Goal: Task Accomplishment & Management: Manage account settings

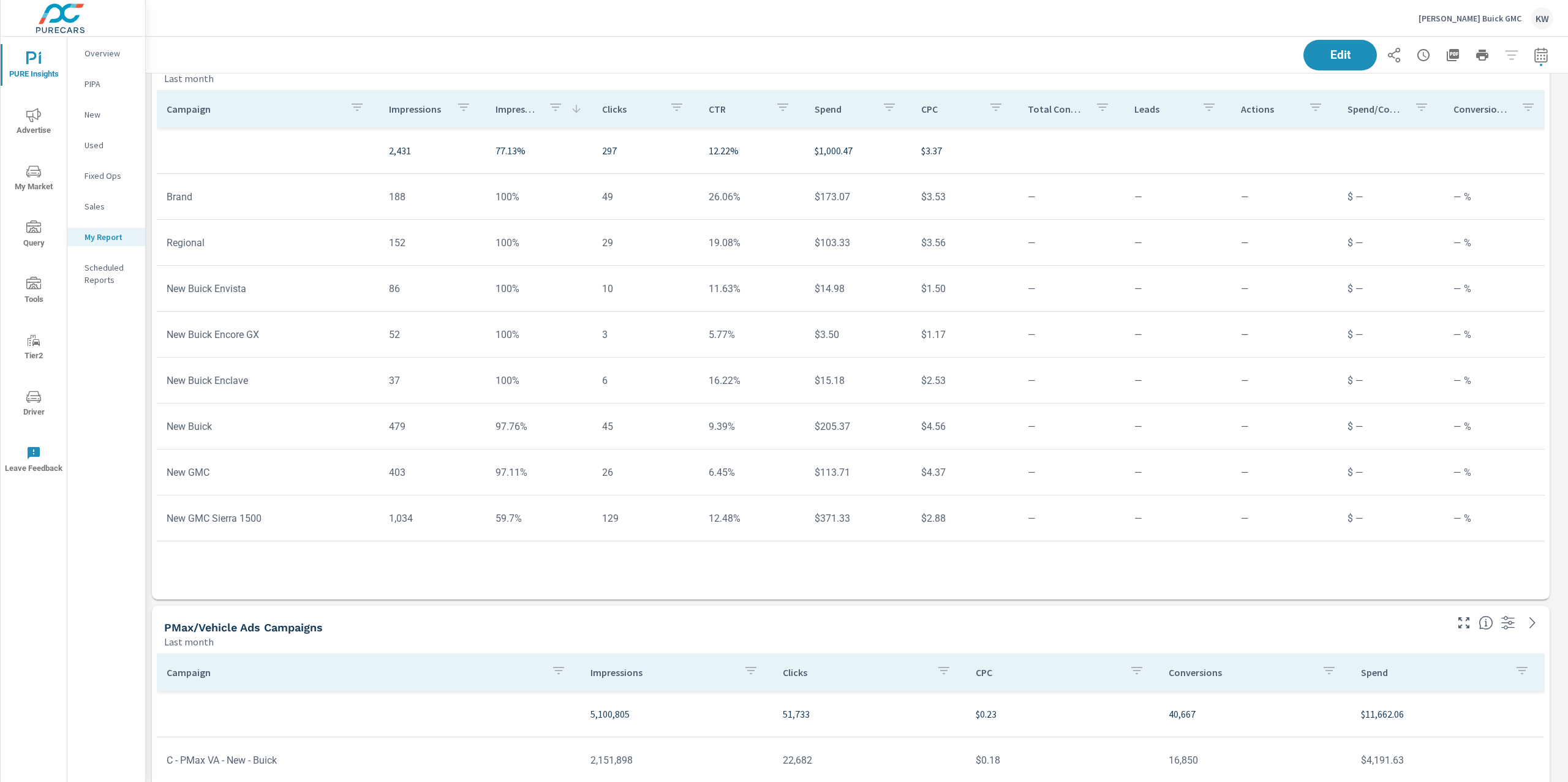
scroll to position [5665, 1435]
click at [40, 392] on icon "nav menu" at bounding box center [33, 396] width 14 height 14
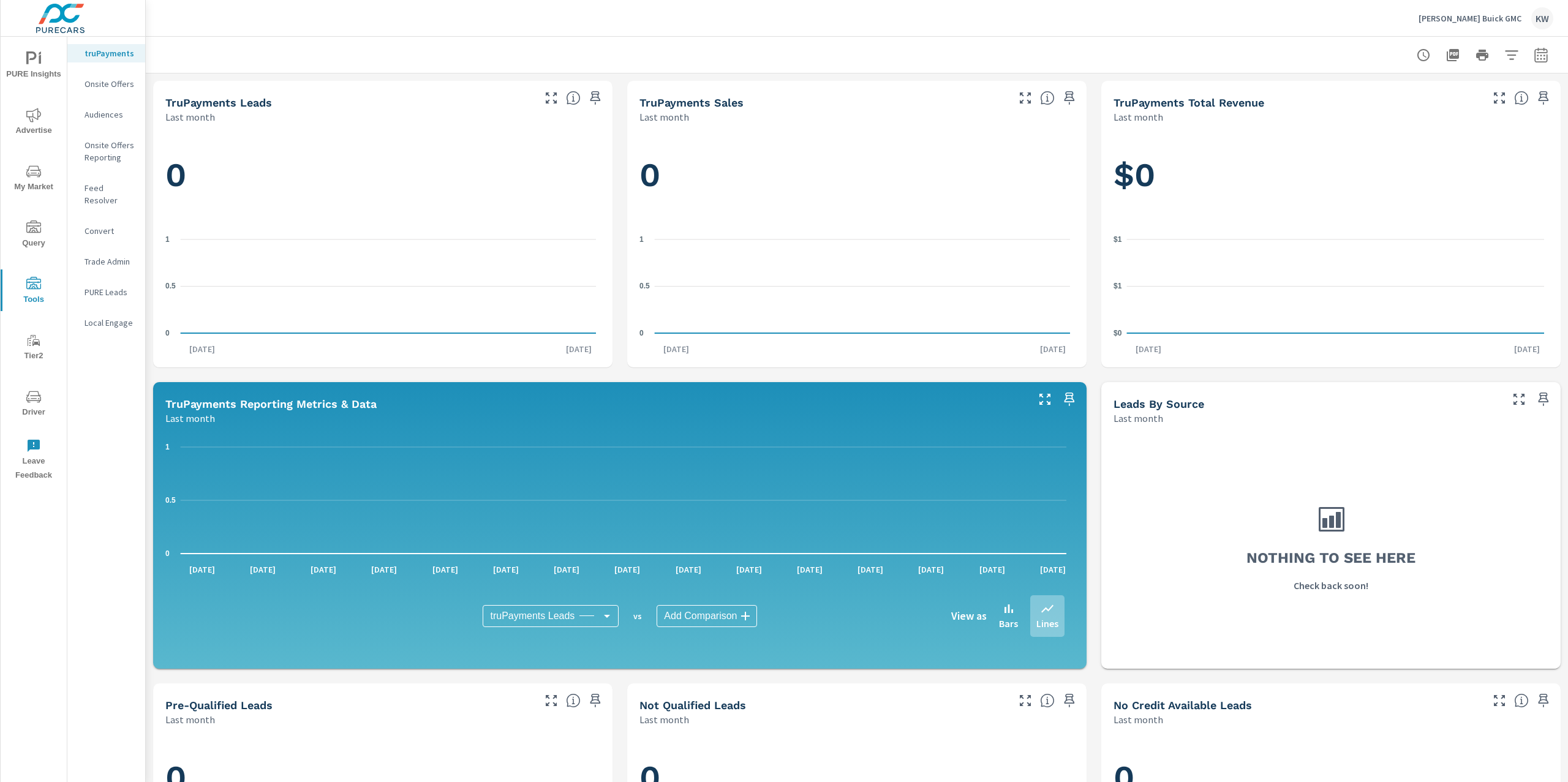
click at [25, 396] on span "Driver" at bounding box center [34, 405] width 59 height 30
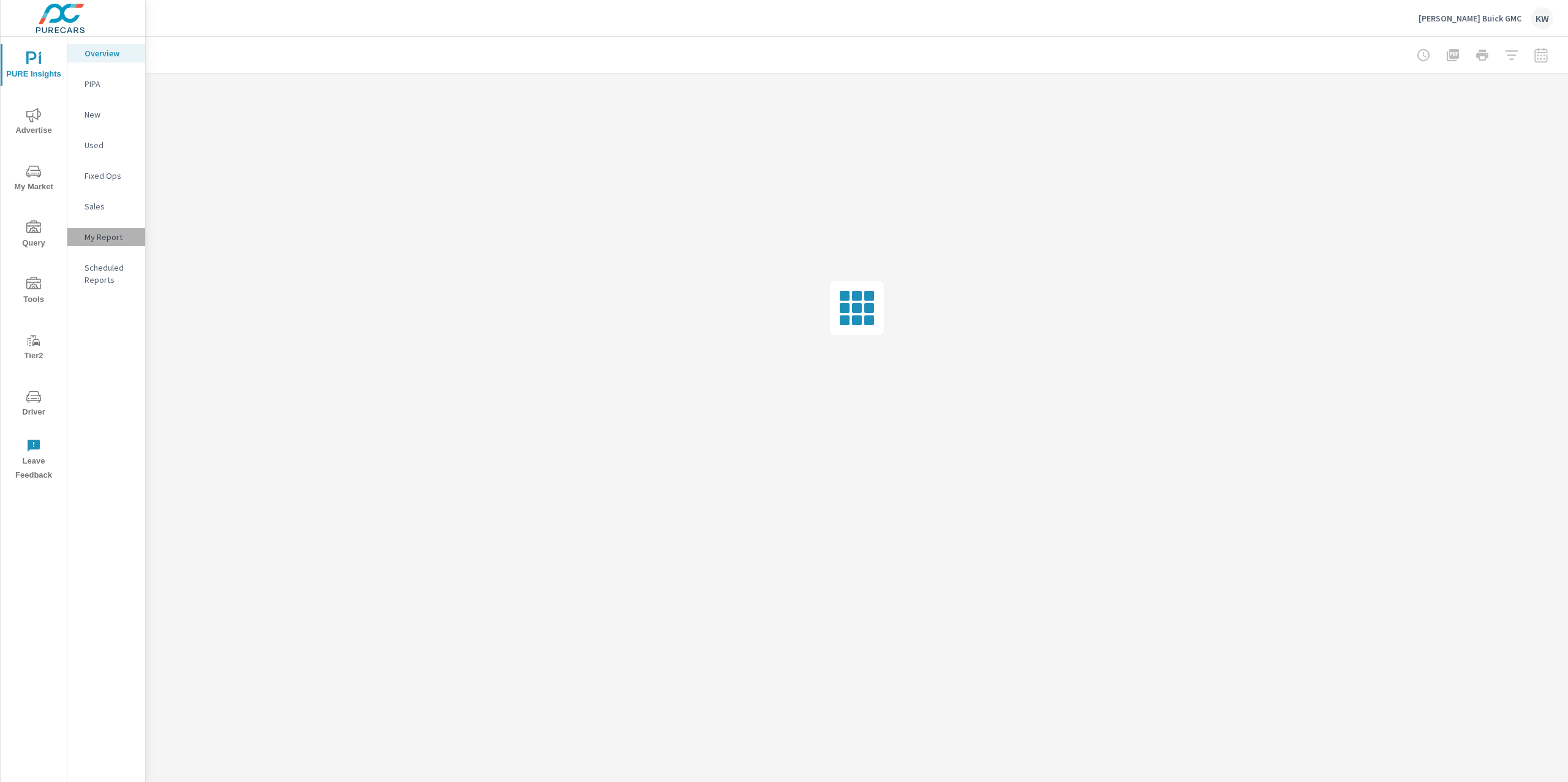
click at [88, 234] on p "My Report" at bounding box center [110, 237] width 50 height 13
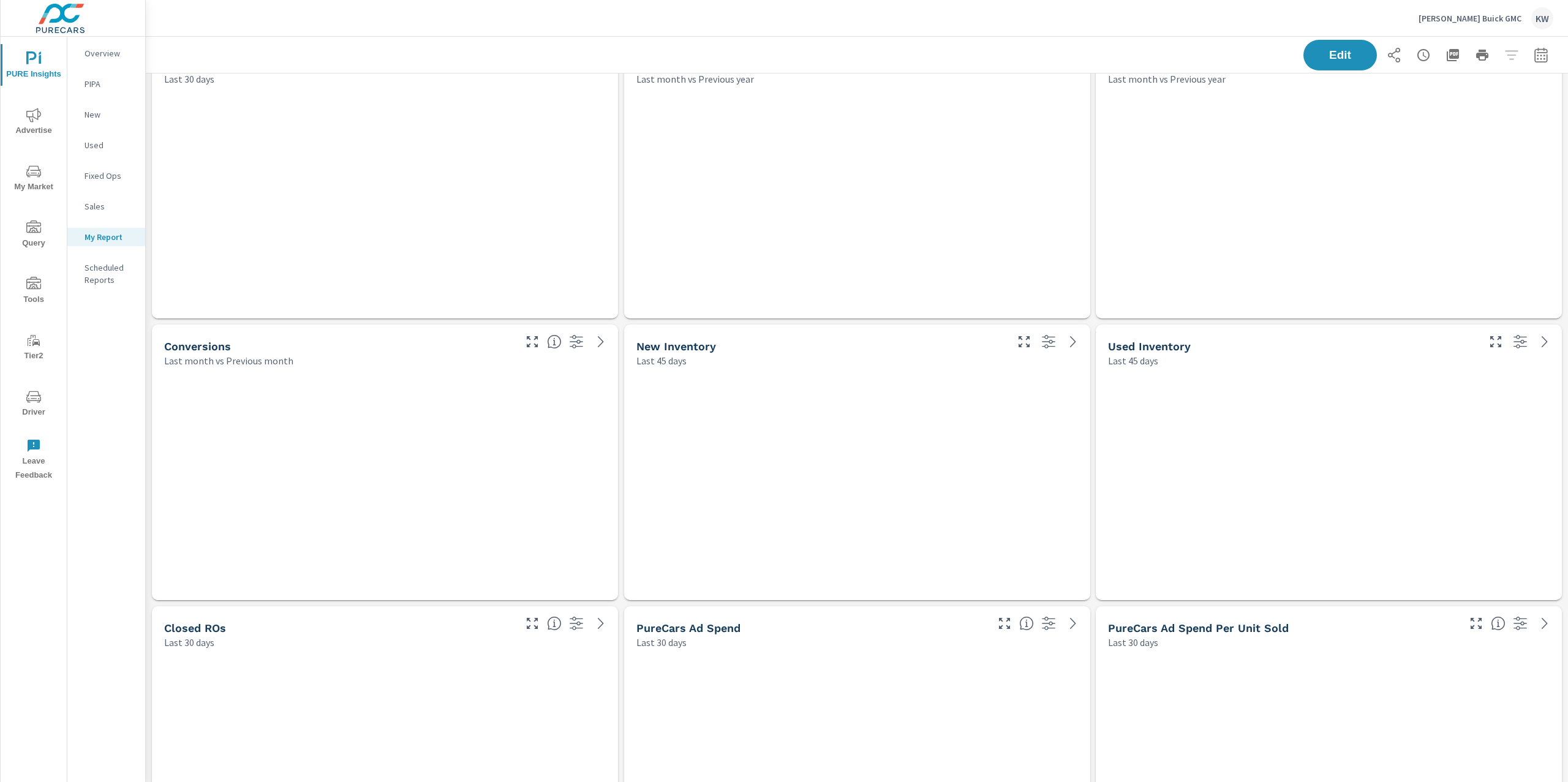
scroll to position [5665, 1435]
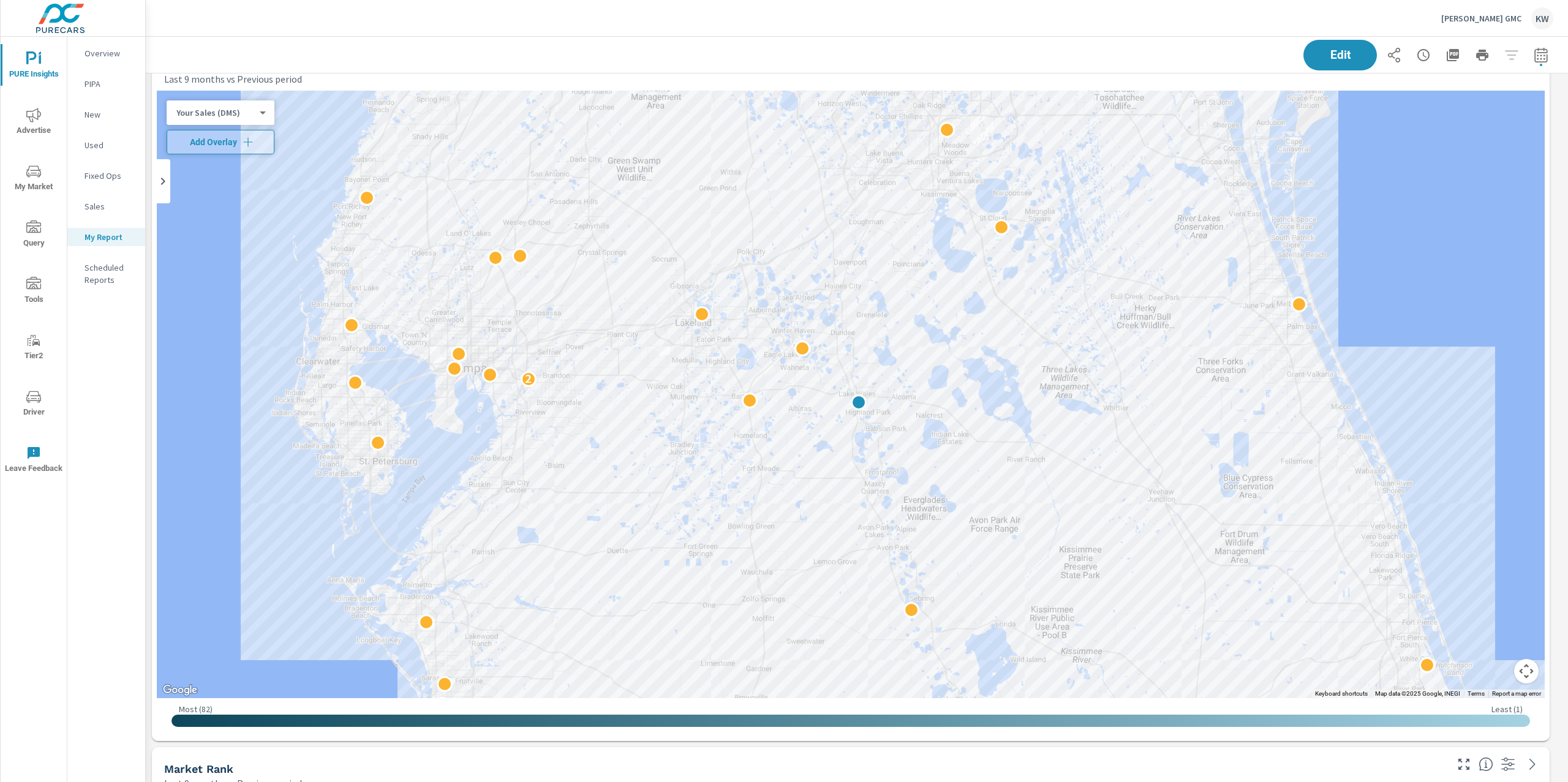
scroll to position [2810, 0]
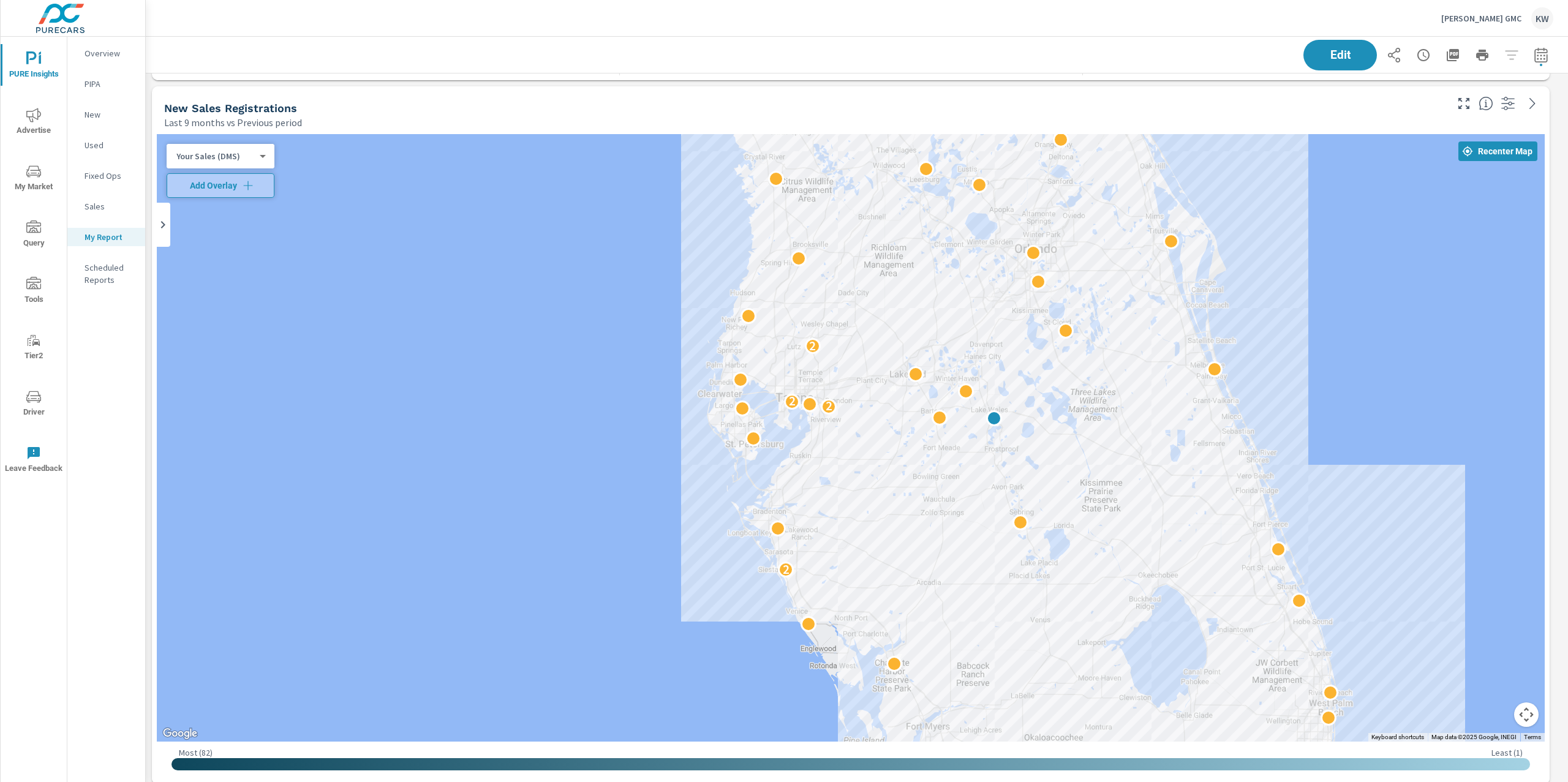
drag, startPoint x: 1260, startPoint y: 534, endPoint x: 1202, endPoint y: 475, distance: 82.7
click at [1202, 475] on div "2 2 2 2 2" at bounding box center [1331, 668] width 1176 height 661
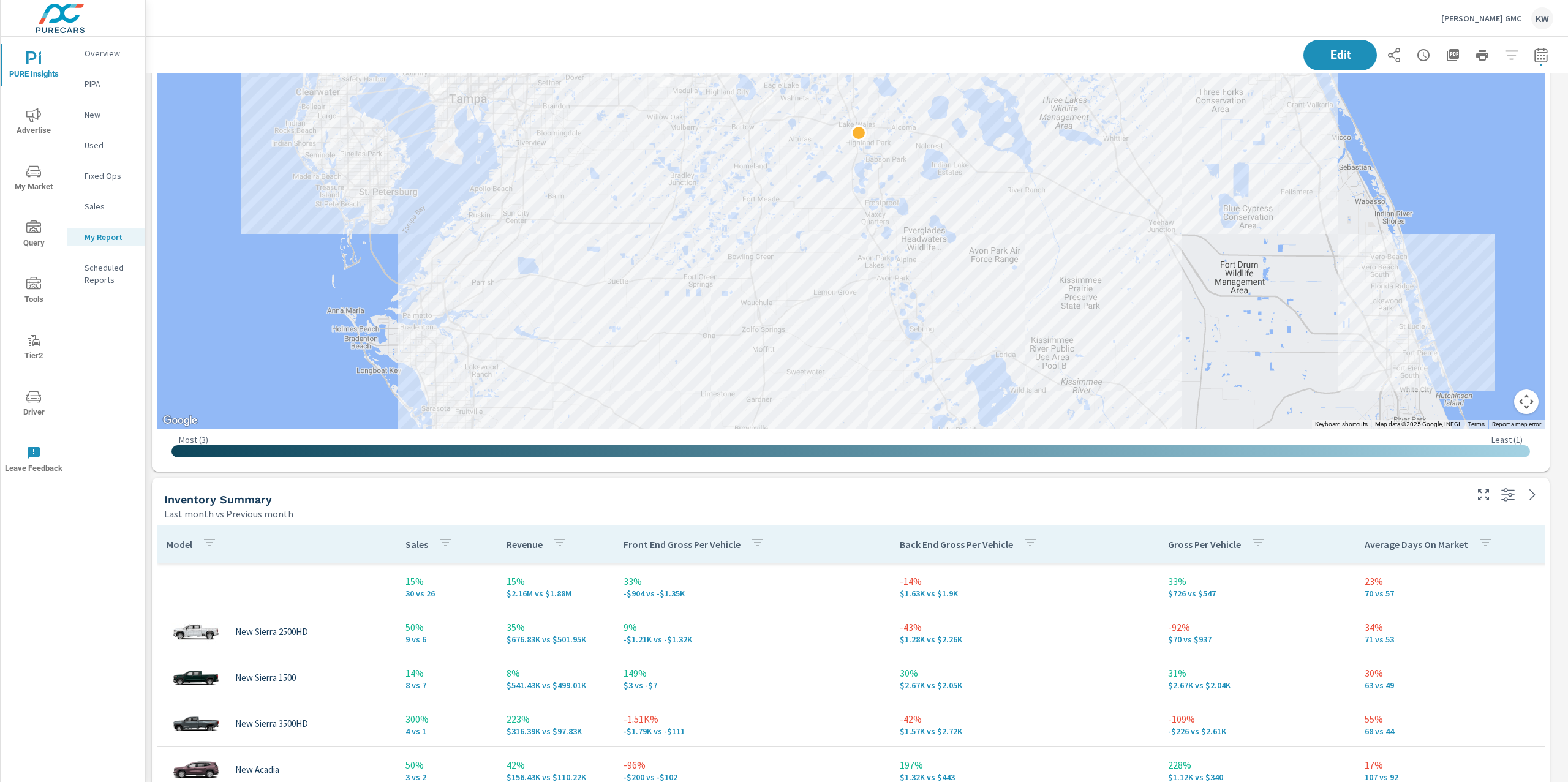
scroll to position [1132, 0]
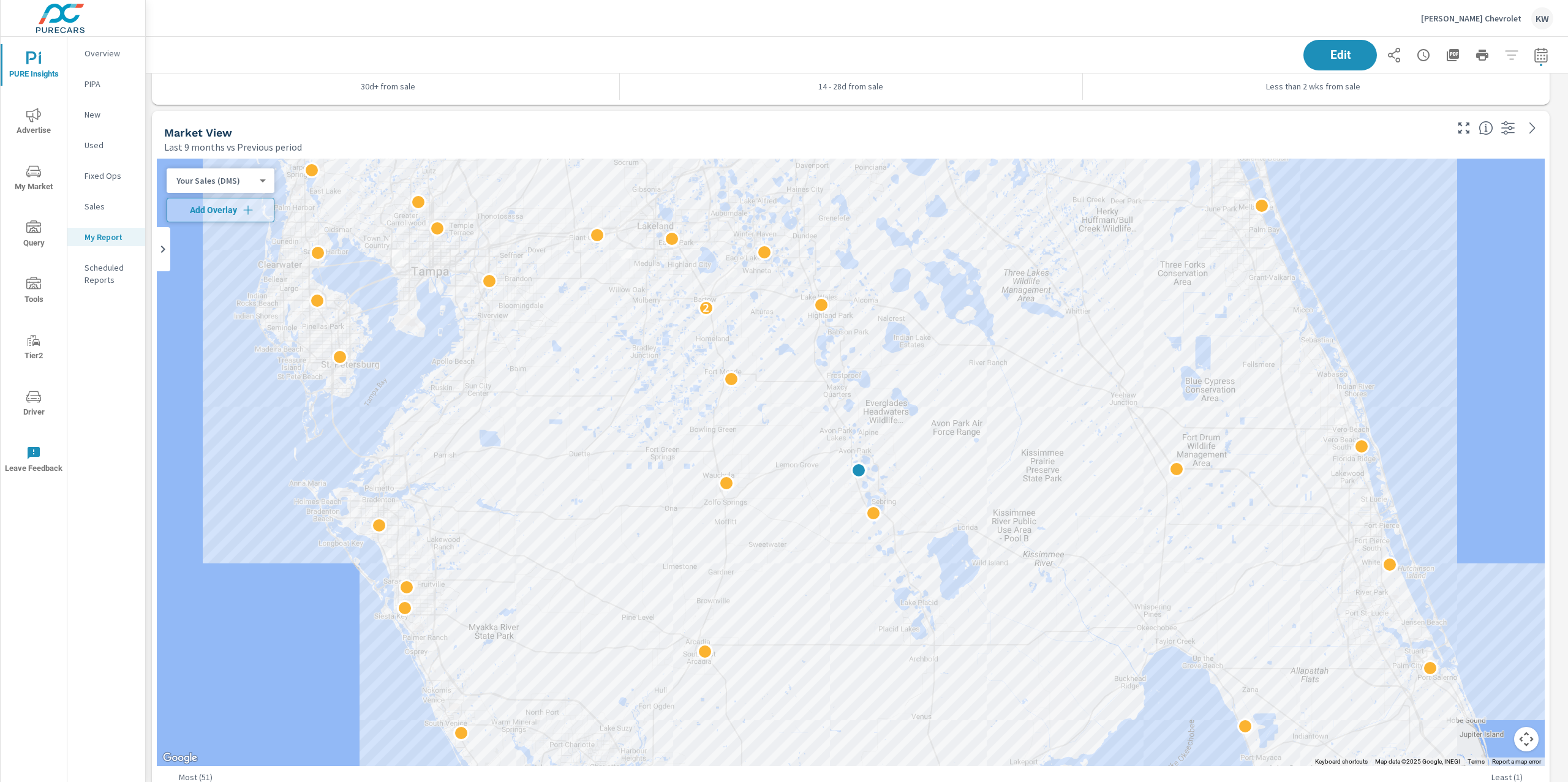
scroll to position [2782, 0]
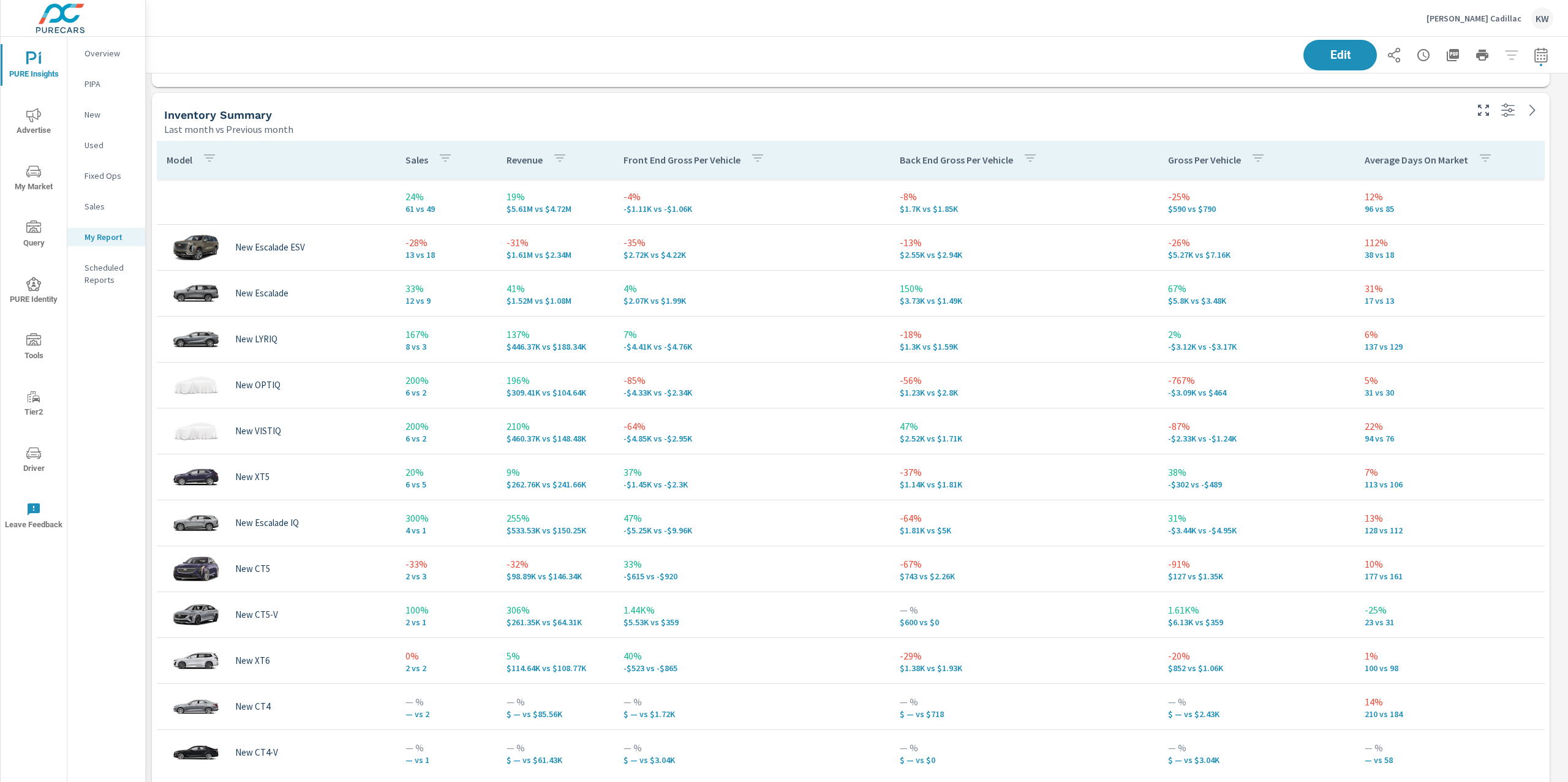
scroll to position [963, 0]
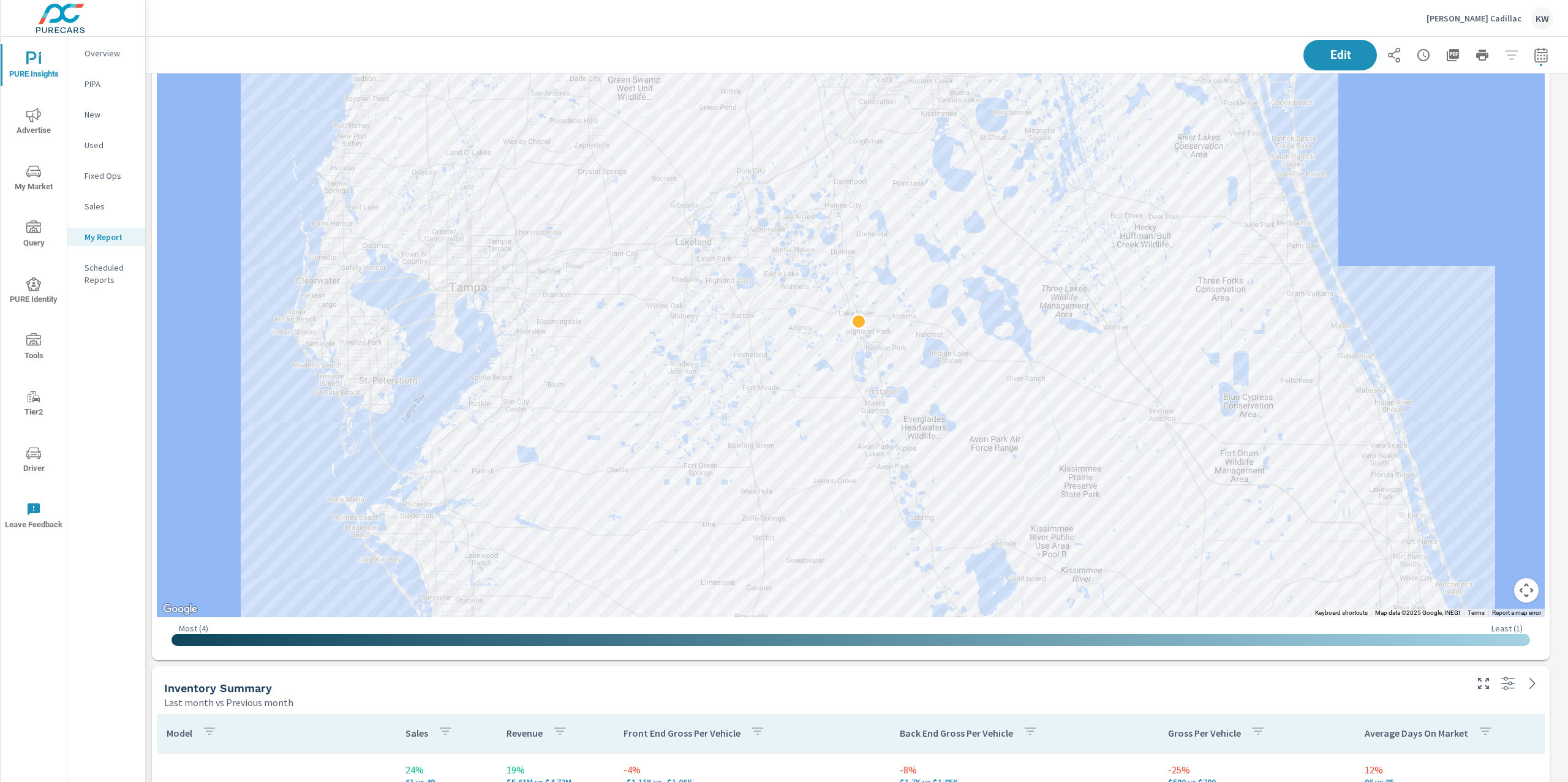
scroll to position [5946, 1435]
click at [1386, 55] on icon "button" at bounding box center [1393, 55] width 14 height 14
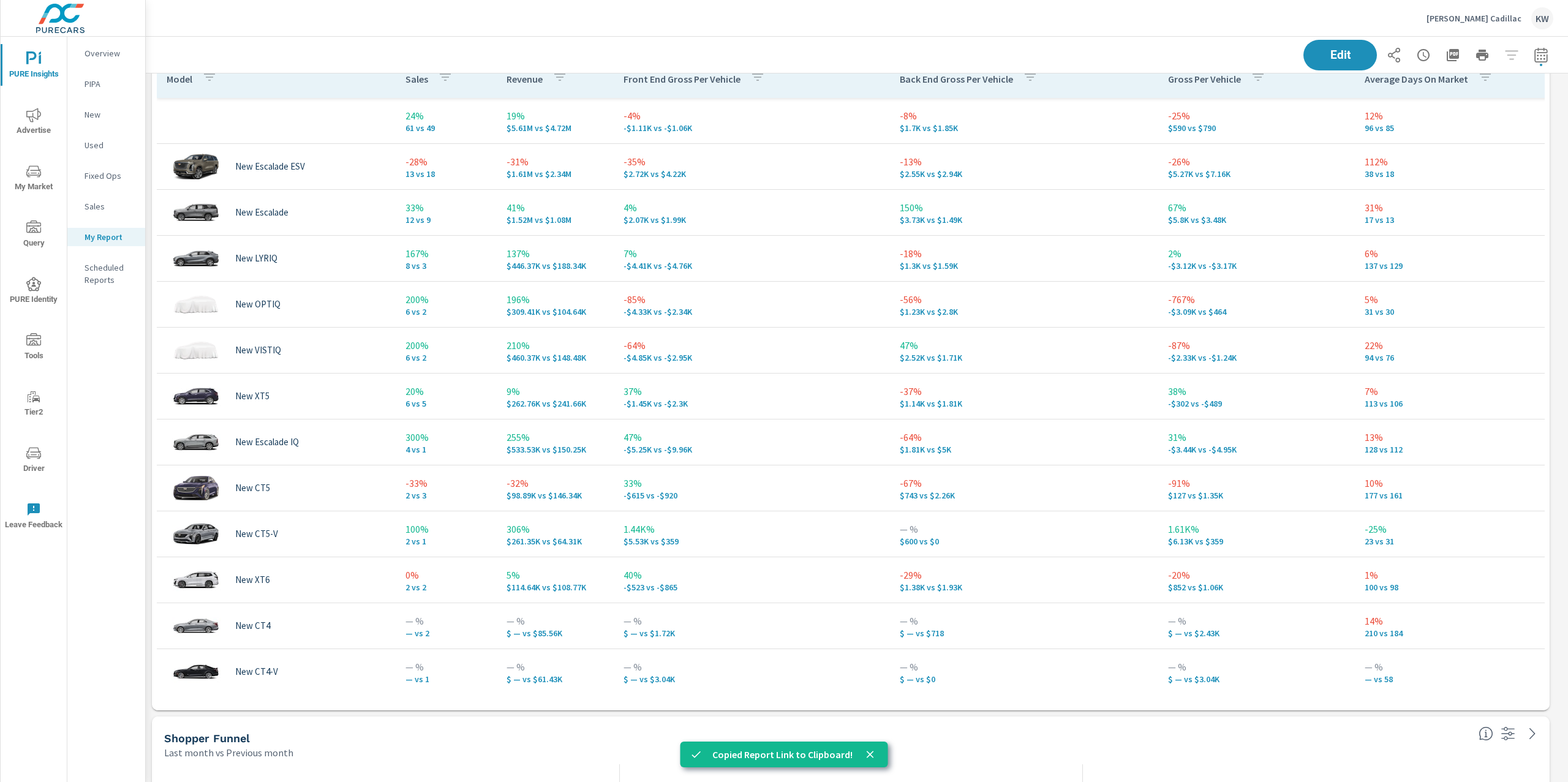
scroll to position [2347, 0]
